Goal: Find specific page/section: Find specific page/section

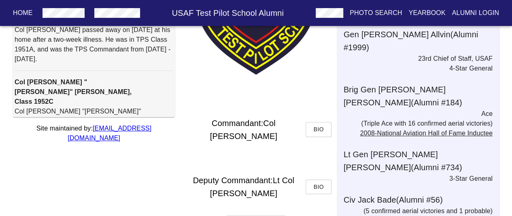
scroll to position [154, 0]
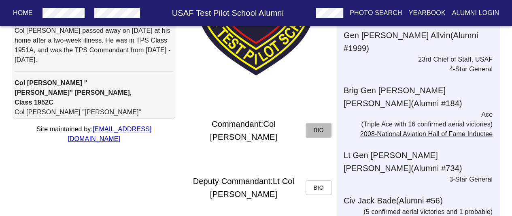
click at [322, 125] on span "Bio" at bounding box center [318, 130] width 13 height 10
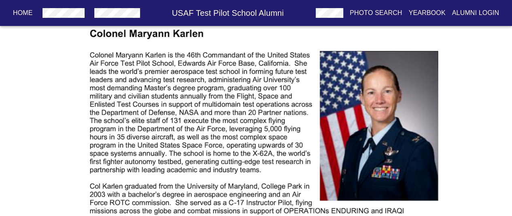
scroll to position [188, 0]
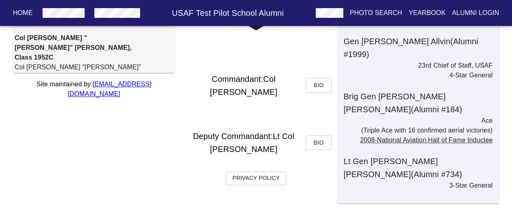
scroll to position [199, 0]
click at [320, 83] on span "Bio" at bounding box center [318, 85] width 13 height 10
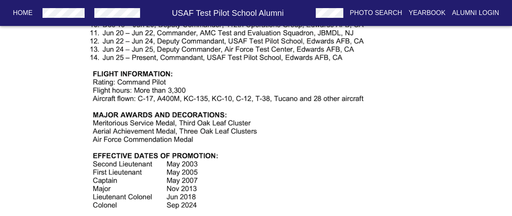
scroll to position [657, 0]
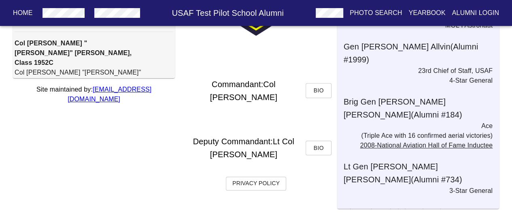
scroll to position [195, 0]
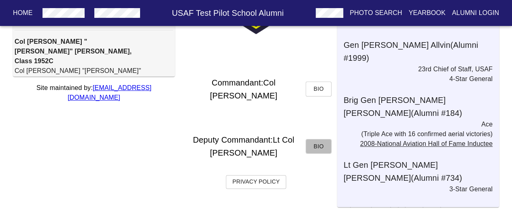
click at [319, 145] on span "Bio" at bounding box center [318, 146] width 13 height 10
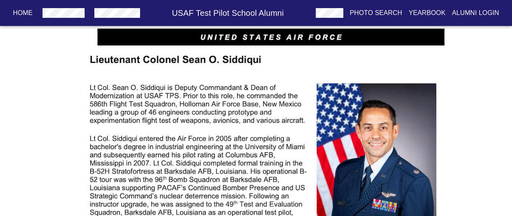
scroll to position [167, 0]
